Goal: Task Accomplishment & Management: Manage account settings

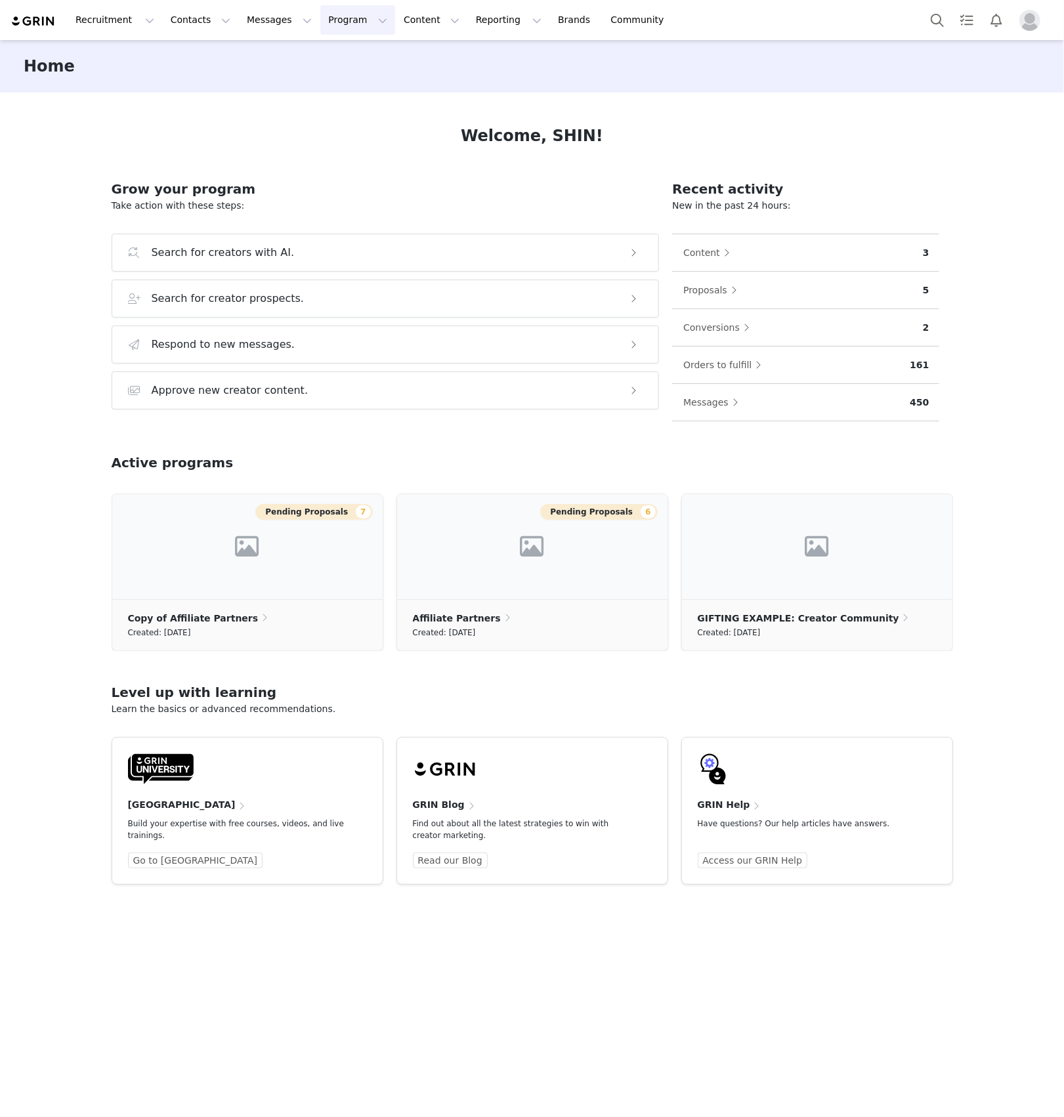
click at [320, 25] on button "Program Program" at bounding box center [357, 20] width 75 height 30
click at [239, 27] on button "Messages Messages" at bounding box center [279, 20] width 81 height 30
click at [238, 54] on p "Dashboard" at bounding box center [257, 58] width 50 height 14
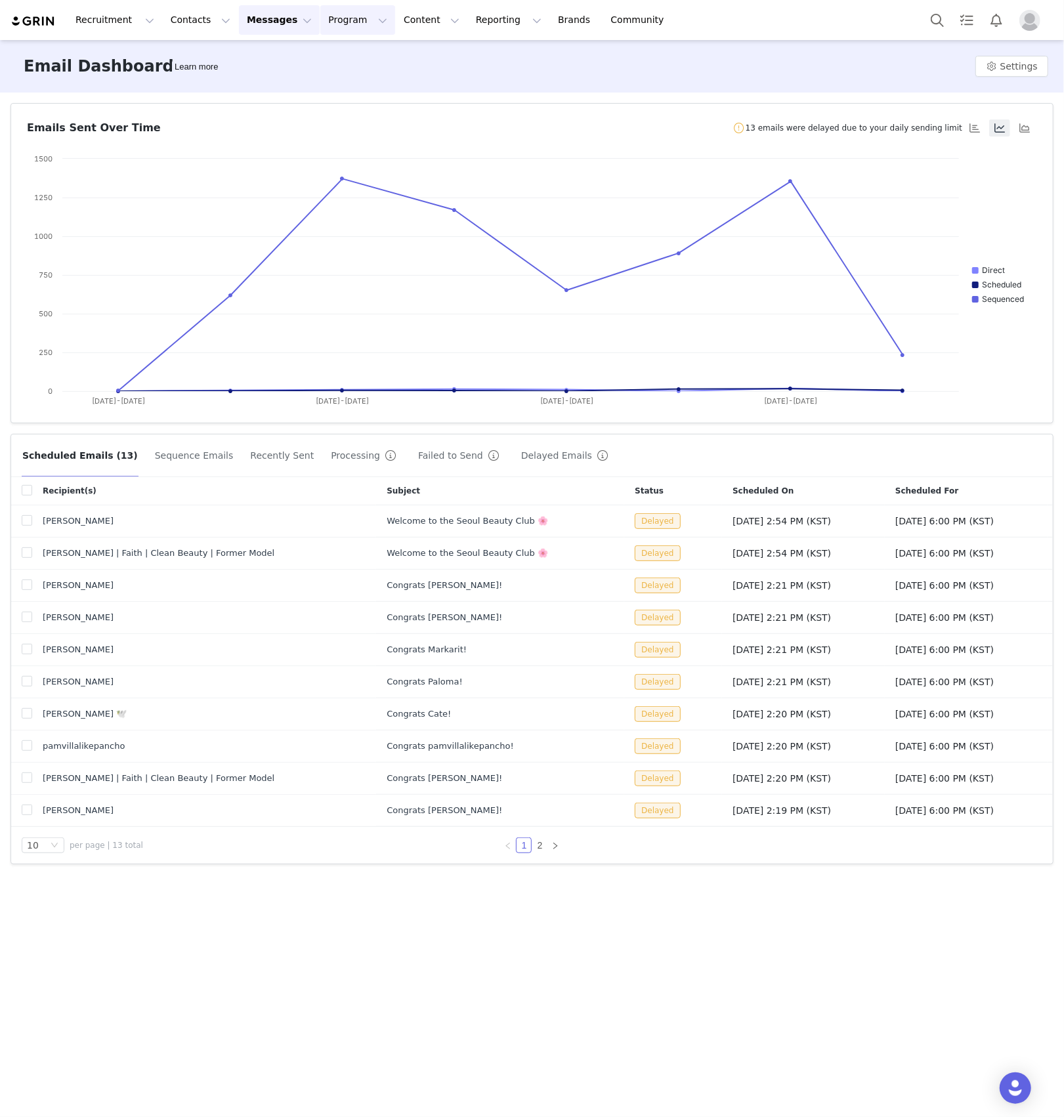
click at [347, 24] on button "Program Program" at bounding box center [357, 20] width 75 height 30
click at [332, 53] on p "Activations" at bounding box center [330, 58] width 51 height 14
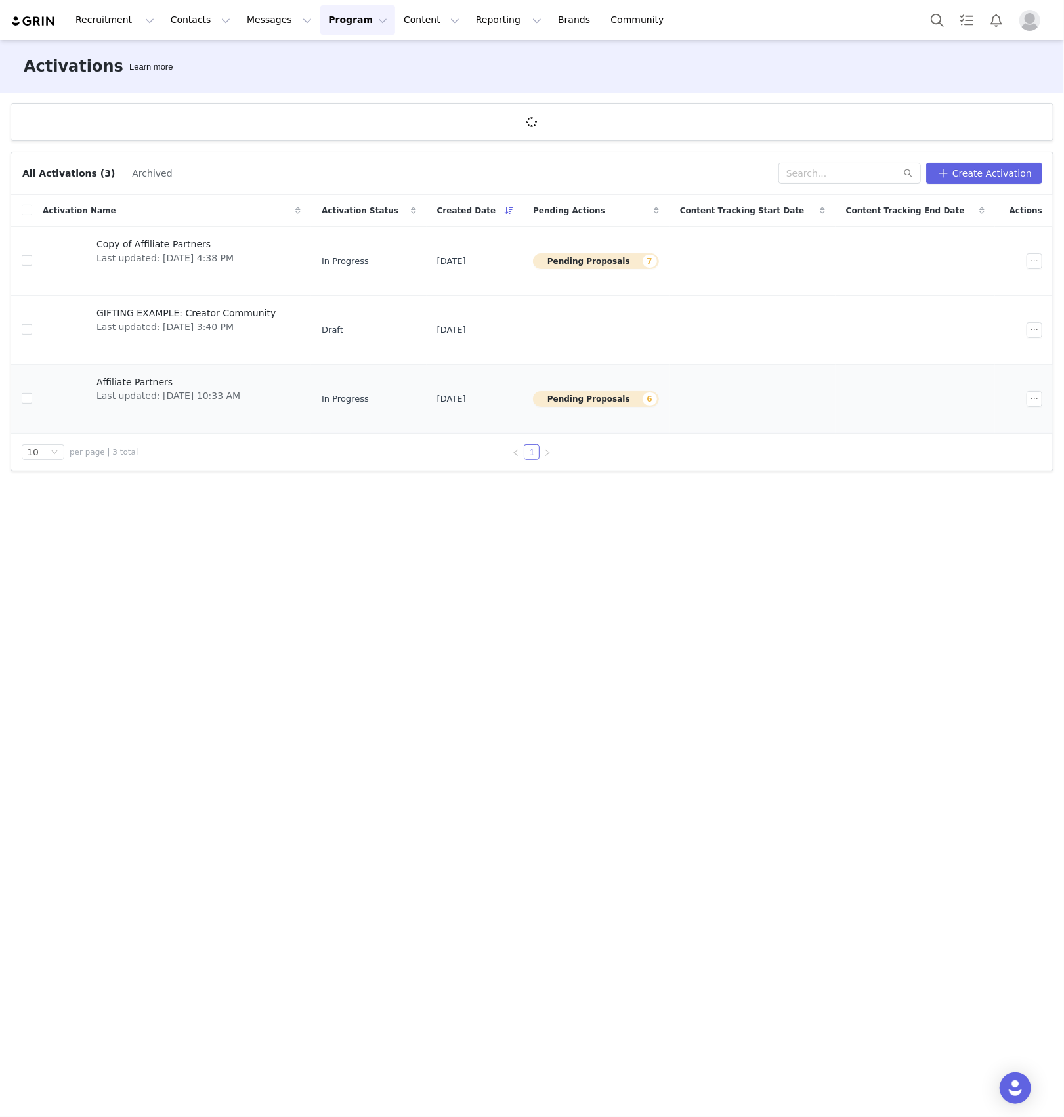
click at [236, 366] on td "Affiliate Partners Last updated: [DATE] 10:33 AM" at bounding box center [171, 399] width 279 height 69
click at [177, 414] on div "Affiliate Partners Last updated: [DATE] 10:33 AM" at bounding box center [169, 399] width 160 height 53
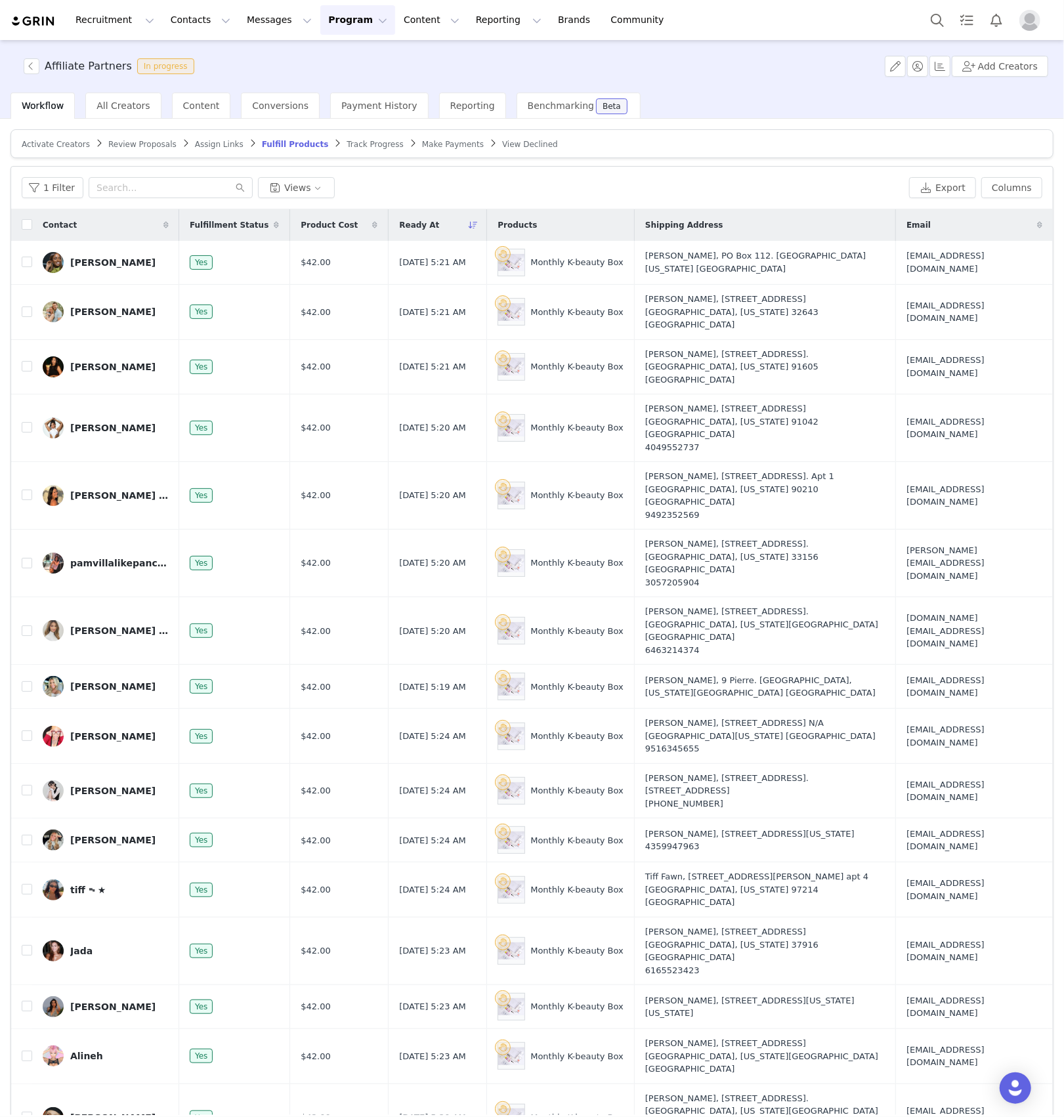
click at [129, 147] on span "Review Proposals" at bounding box center [142, 144] width 68 height 9
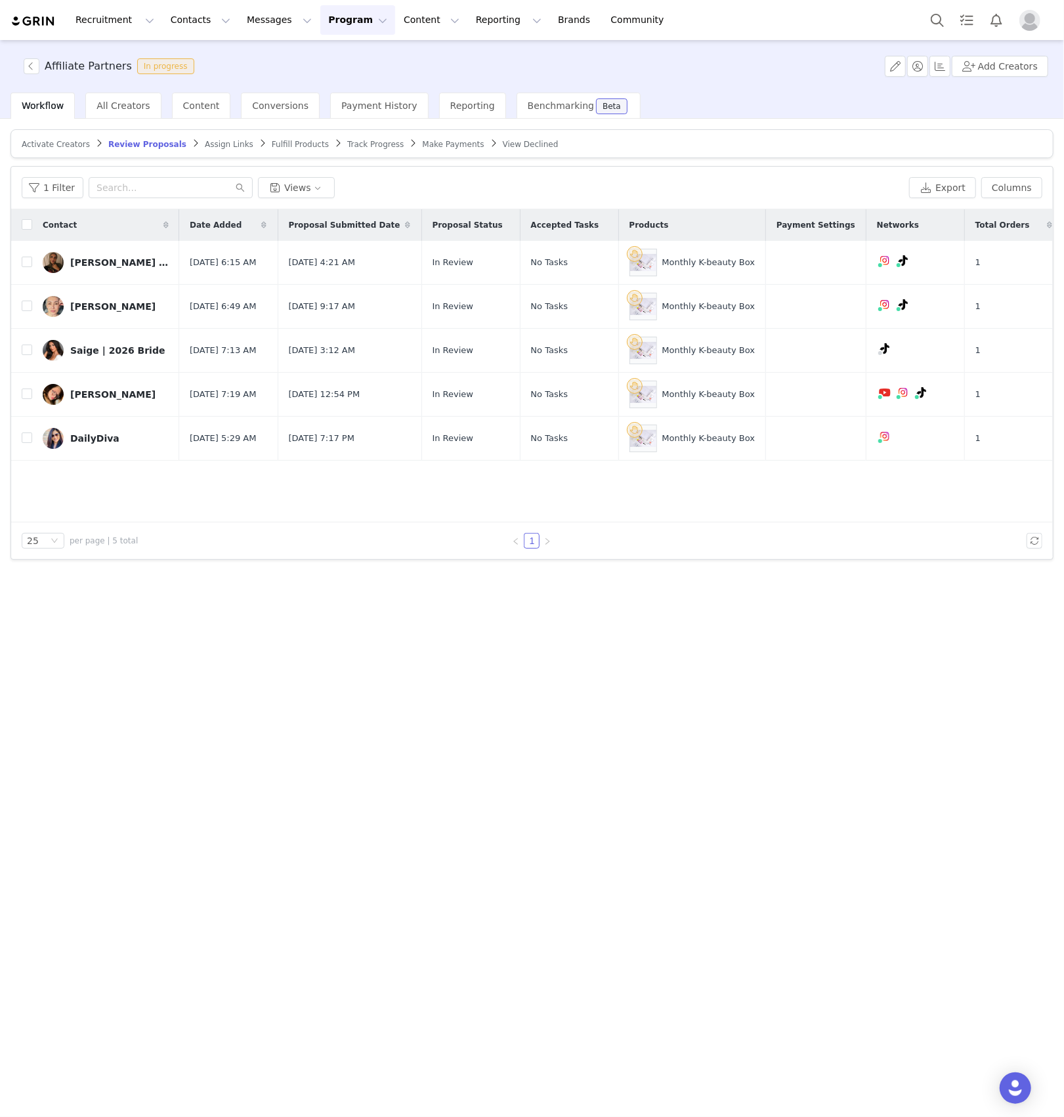
click at [210, 142] on span "Assign Links" at bounding box center [229, 144] width 49 height 9
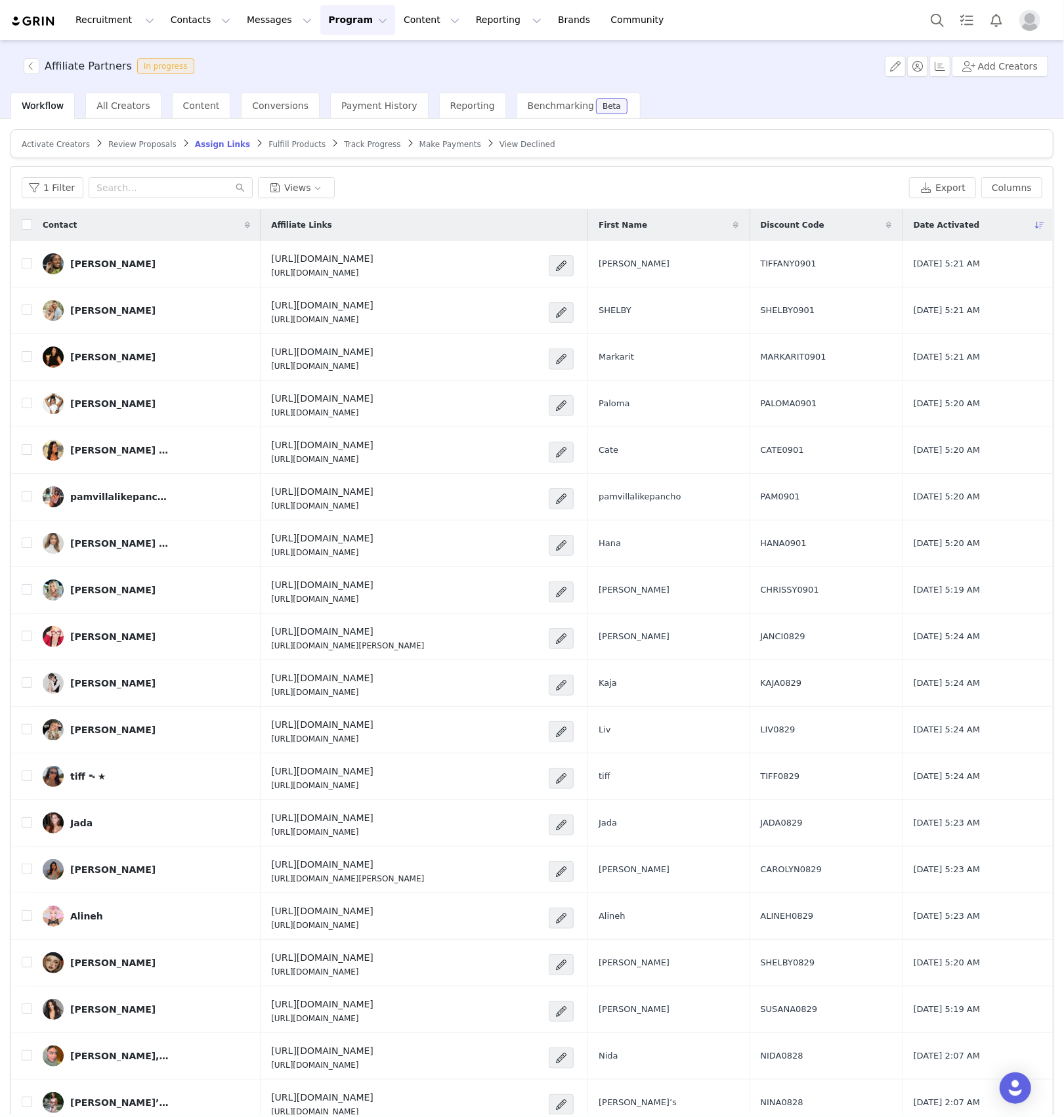
click at [155, 140] on span "Review Proposals" at bounding box center [142, 144] width 68 height 9
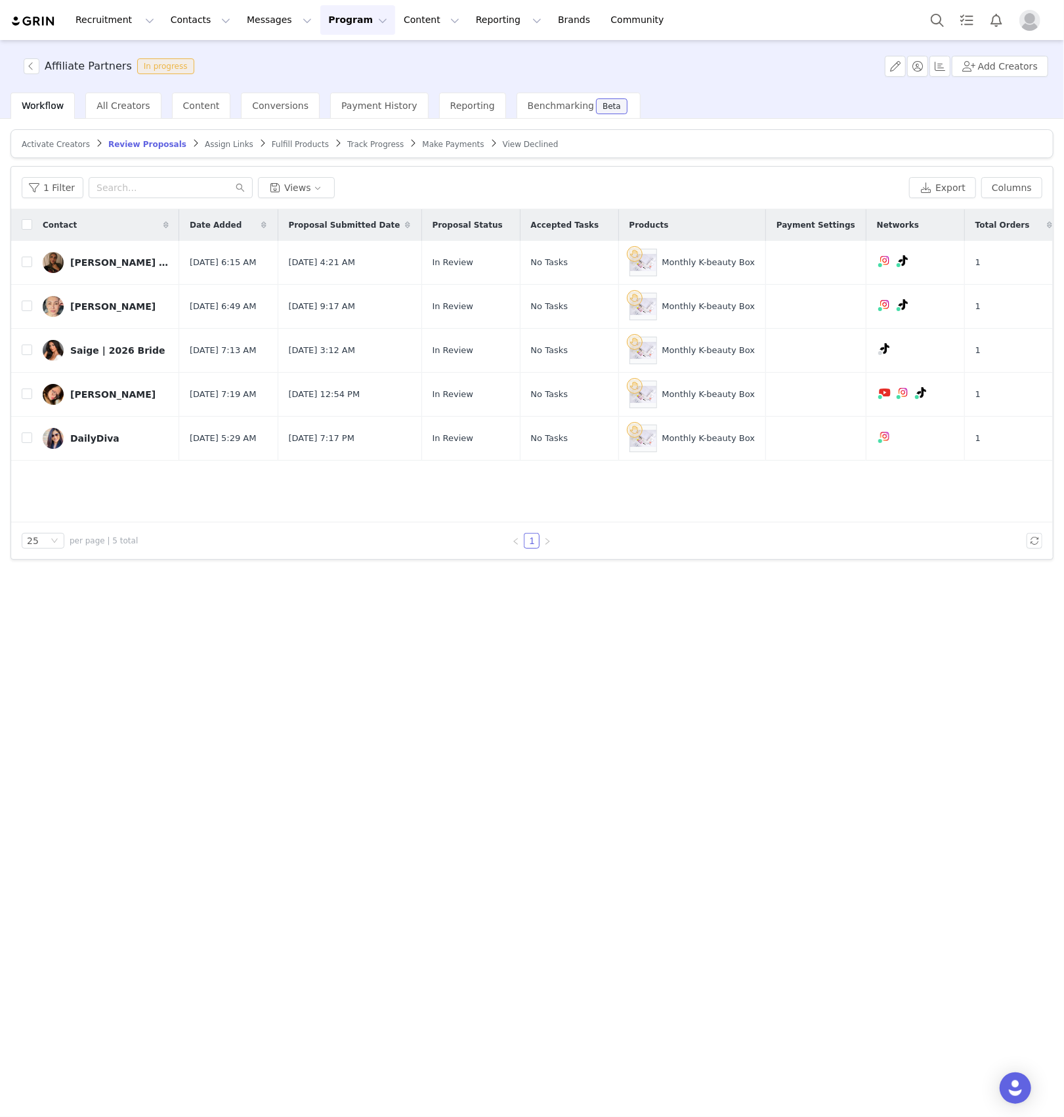
click at [205, 142] on span "Assign Links" at bounding box center [229, 144] width 49 height 9
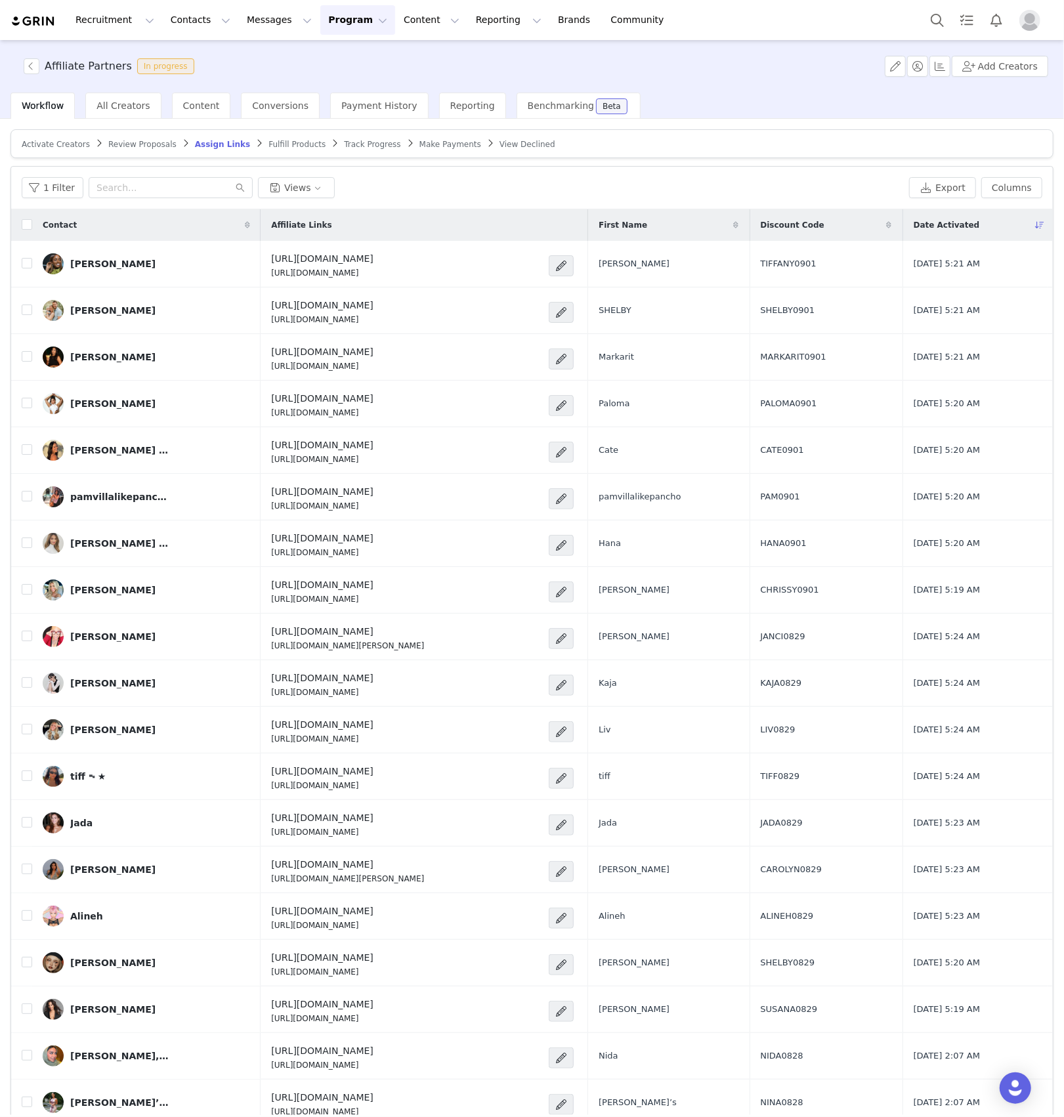
click at [269, 145] on span "Fulfill Products" at bounding box center [297, 144] width 57 height 9
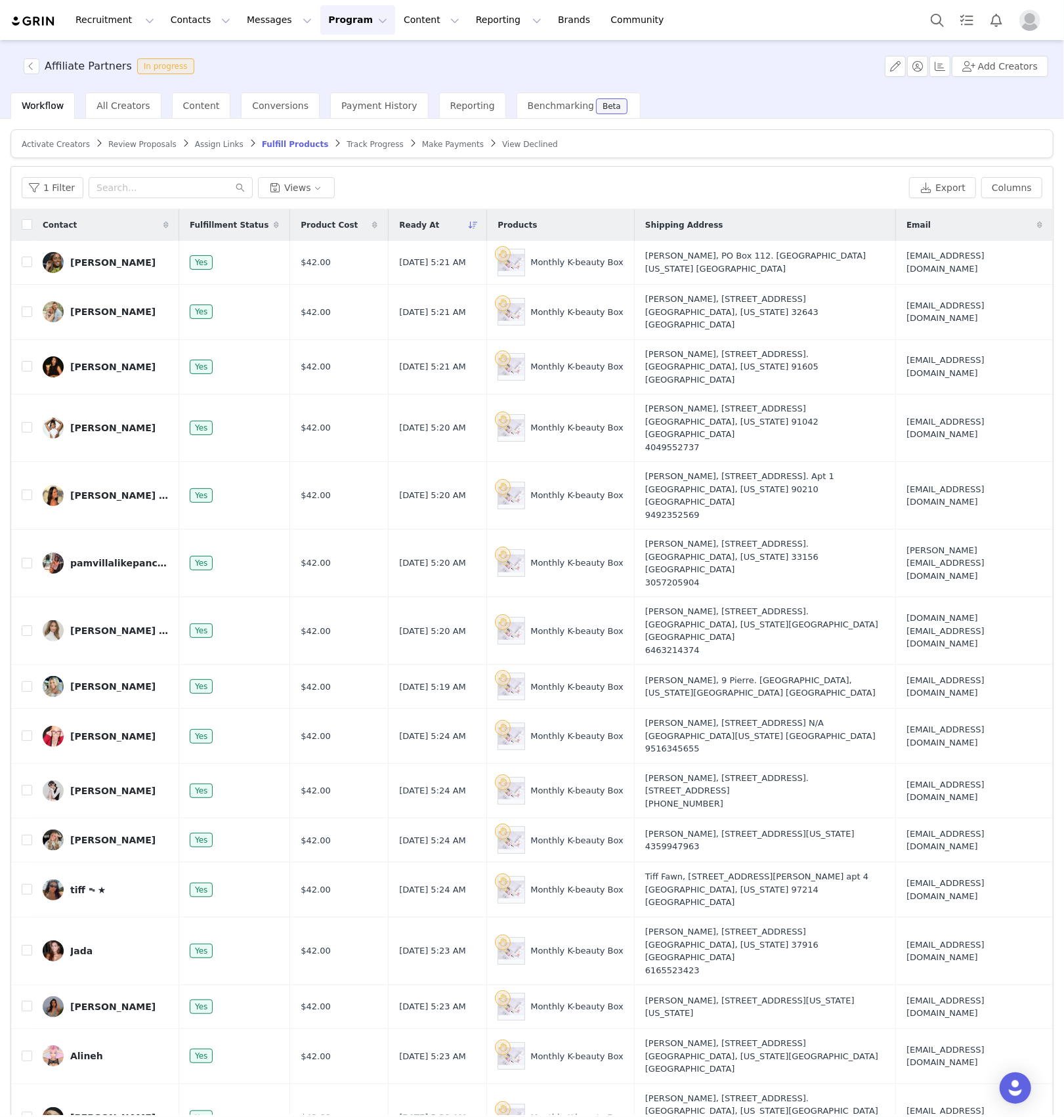
click at [122, 147] on span "Review Proposals" at bounding box center [142, 144] width 68 height 9
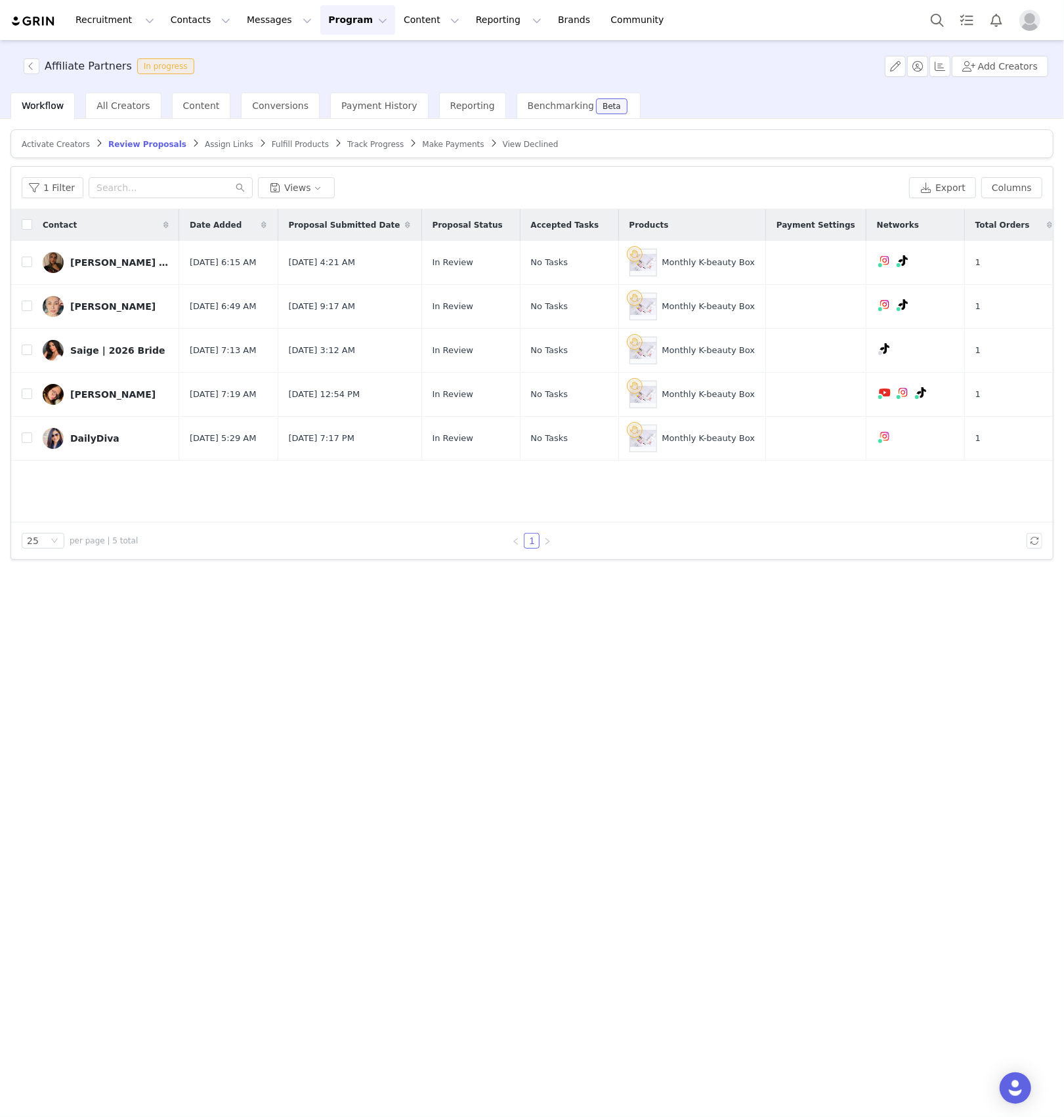
click at [355, 821] on div "Activate Creators Review Proposals Assign Links Fulfill Products Track Progress…" at bounding box center [532, 617] width 1064 height 997
click at [319, 758] on div "Activate Creators Review Proposals Assign Links Fulfill Products Track Progress…" at bounding box center [532, 617] width 1064 height 997
click at [483, 818] on div "Activate Creators Review Proposals Assign Links Fulfill Products Track Progress…" at bounding box center [532, 617] width 1064 height 997
click at [295, 701] on div "Activate Creators Review Proposals Assign Links Fulfill Products Track Progress…" at bounding box center [532, 617] width 1064 height 997
